Goal: Obtain resource: Obtain resource

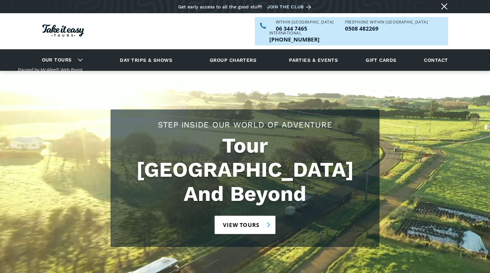
click at [245, 216] on link "View tours" at bounding box center [244, 225] width 61 height 18
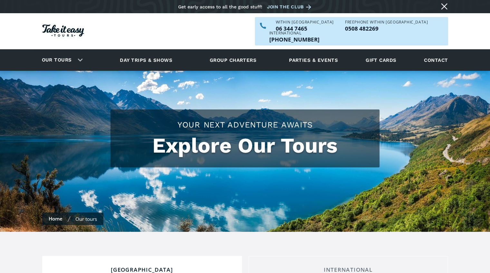
checkbox input "true"
drag, startPoint x: 494, startPoint y: 13, endPoint x: 494, endPoint y: 27, distance: 14.2
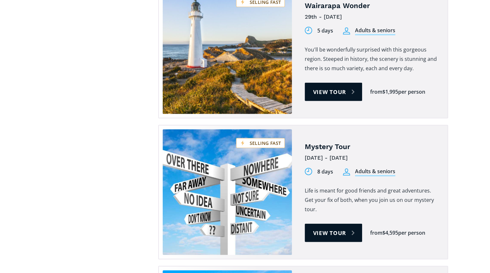
scroll to position [1672, 0]
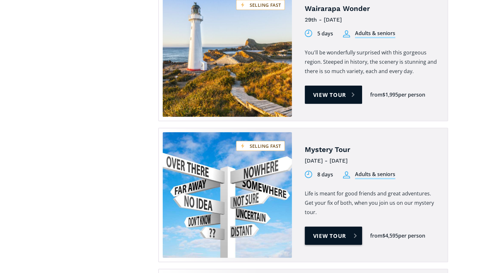
click at [335, 227] on link "View tour" at bounding box center [334, 236] width 58 height 18
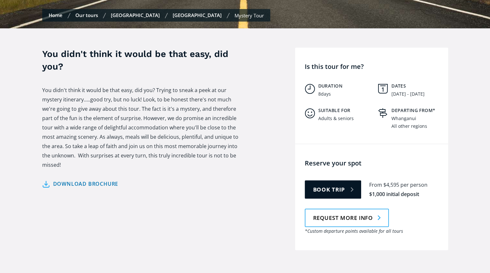
scroll to position [219, 0]
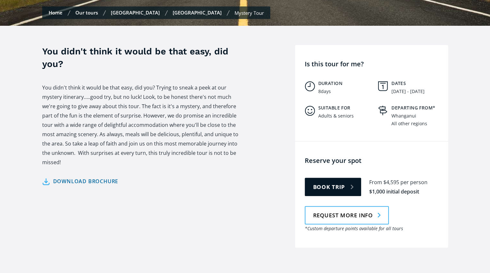
click at [74, 177] on link "Download brochure" at bounding box center [80, 181] width 76 height 9
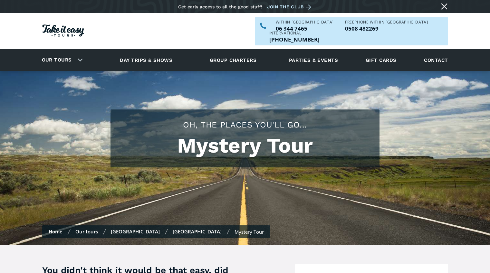
scroll to position [219, 0]
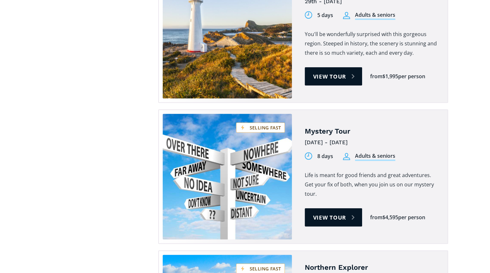
scroll to position [1672, 0]
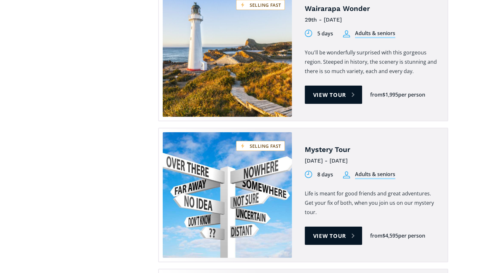
drag, startPoint x: 494, startPoint y: 166, endPoint x: 467, endPoint y: 230, distance: 69.4
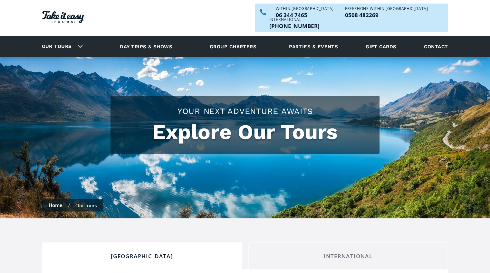
scroll to position [0, 0]
